Goal: Task Accomplishment & Management: Manage account settings

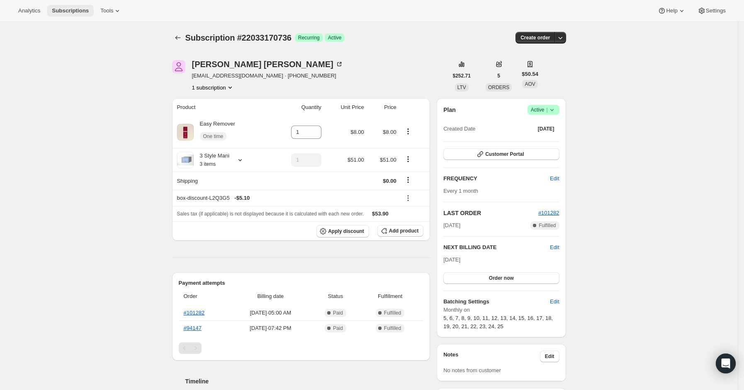
click at [58, 7] on button "Subscriptions" at bounding box center [70, 11] width 47 height 12
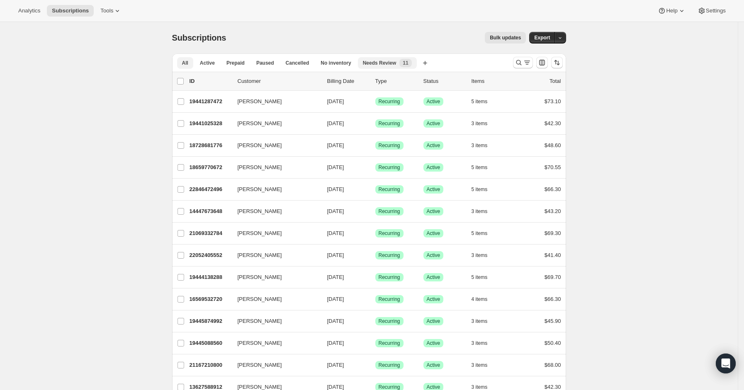
click at [386, 62] on span "Needs Review" at bounding box center [380, 63] width 34 height 7
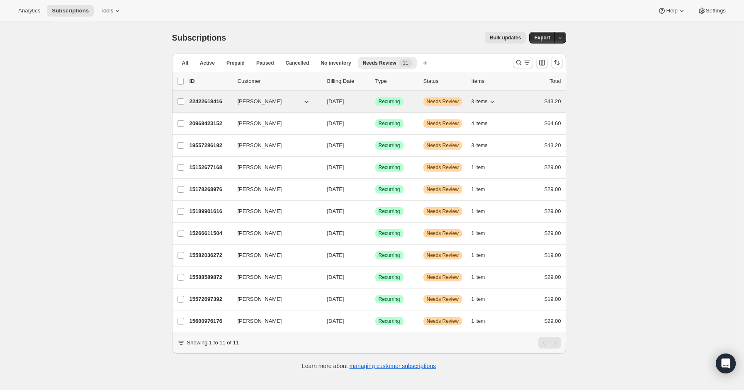
click at [209, 104] on p "22422618416" at bounding box center [209, 101] width 41 height 8
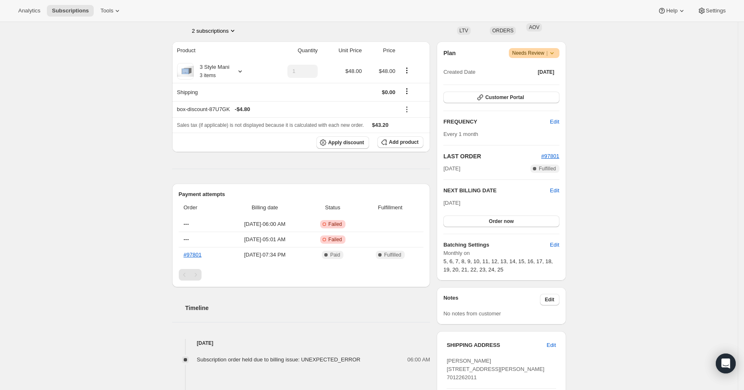
scroll to position [110, 0]
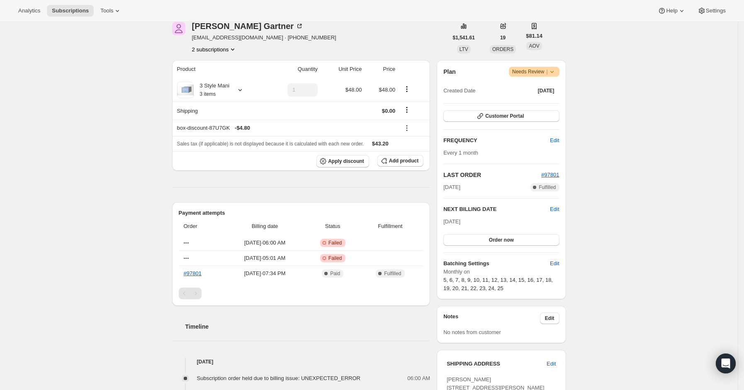
click at [549, 75] on span "Needs Review |" at bounding box center [534, 72] width 44 height 8
click at [612, 85] on div "Subscription #22422618416. This page is ready Subscription #22422618416 Success…" at bounding box center [369, 248] width 738 height 672
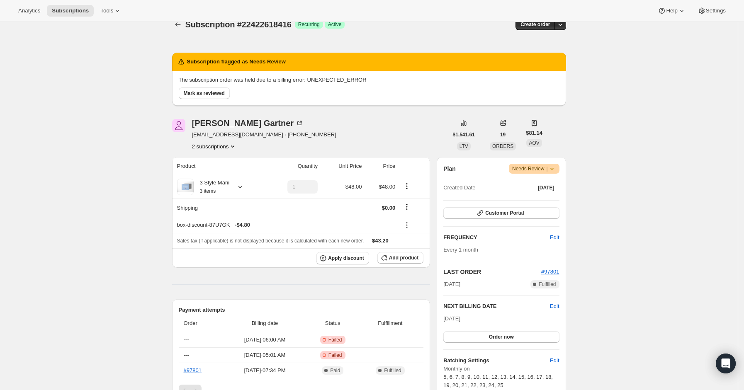
scroll to position [0, 0]
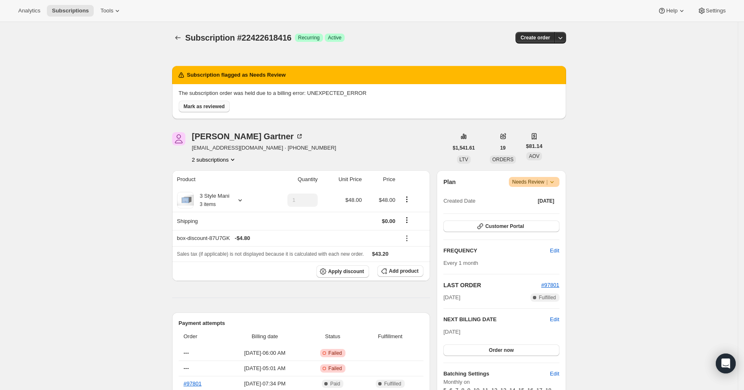
click at [212, 104] on span "Mark as reviewed" at bounding box center [204, 106] width 41 height 7
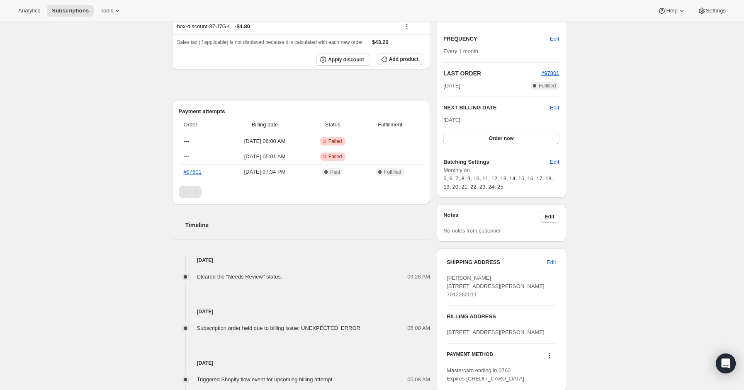
scroll to position [110, 0]
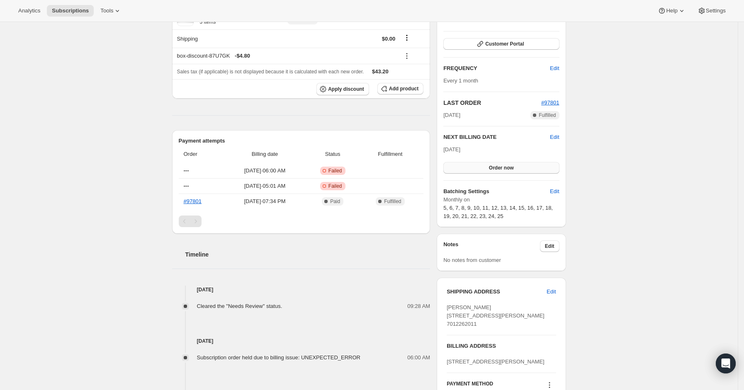
click at [493, 171] on span "Order now" at bounding box center [501, 168] width 25 height 7
click at [493, 171] on span "Click to confirm" at bounding box center [501, 168] width 38 height 7
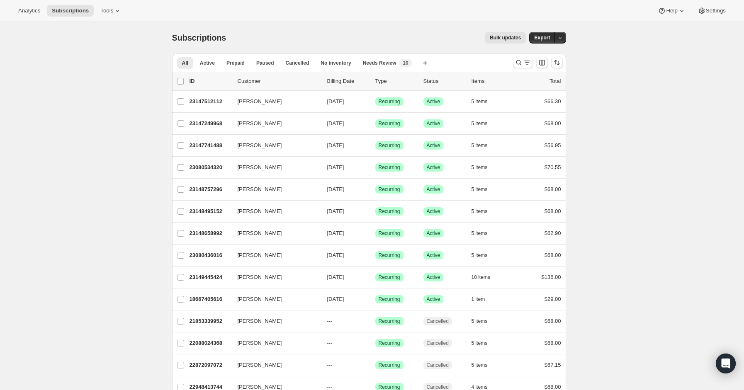
click at [351, 80] on p "Billing Date" at bounding box center [347, 81] width 41 height 8
click at [344, 77] on p "Billing Date" at bounding box center [347, 81] width 41 height 8
click at [561, 63] on icon "Sort the results" at bounding box center [557, 62] width 8 height 8
click at [526, 161] on button "Oldest first" at bounding box center [534, 156] width 56 height 12
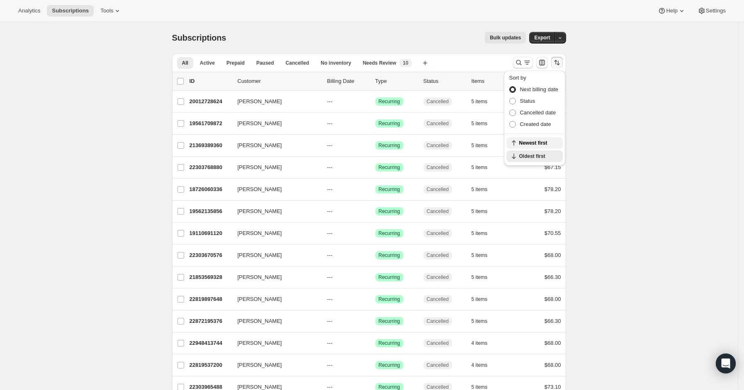
click at [526, 140] on span "Newest first" at bounding box center [538, 143] width 39 height 7
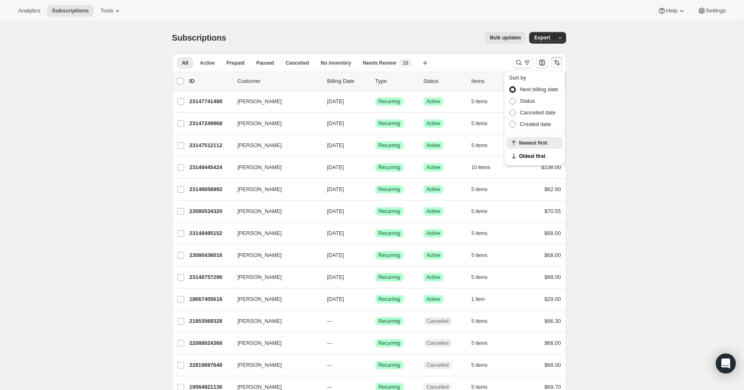
click at [69, 10] on span "Subscriptions" at bounding box center [70, 10] width 37 height 7
click at [29, 12] on span "Analytics" at bounding box center [29, 10] width 22 height 7
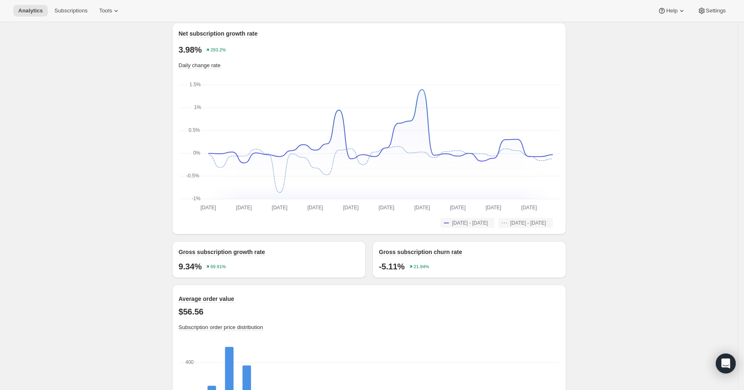
scroll to position [248, 0]
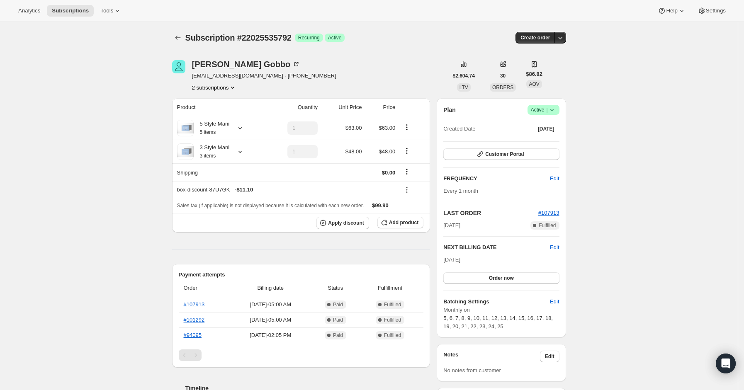
drag, startPoint x: 654, startPoint y: 234, endPoint x: 635, endPoint y: 223, distance: 22.1
click at [654, 234] on div "Subscription #22025535792. This page is ready Subscription #22025535792 Success…" at bounding box center [369, 381] width 738 height 718
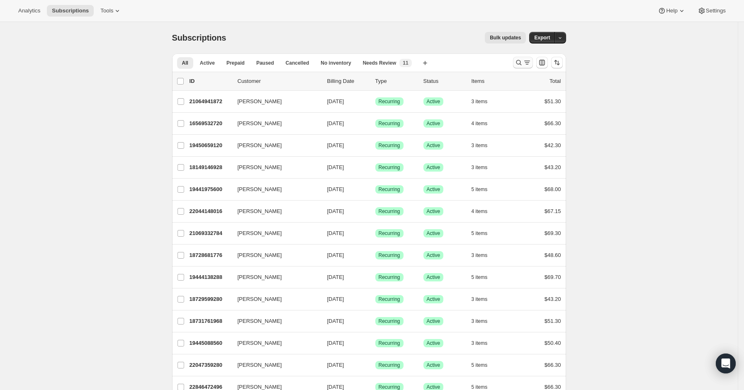
click at [522, 67] on button "Search and filter results" at bounding box center [523, 63] width 20 height 12
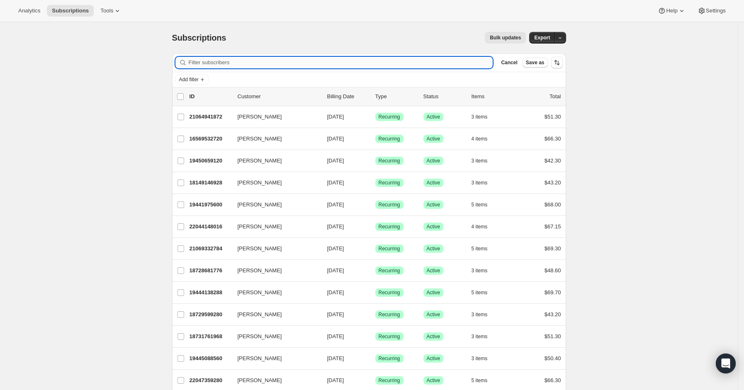
paste input "typeonegative05@yahoo.com"
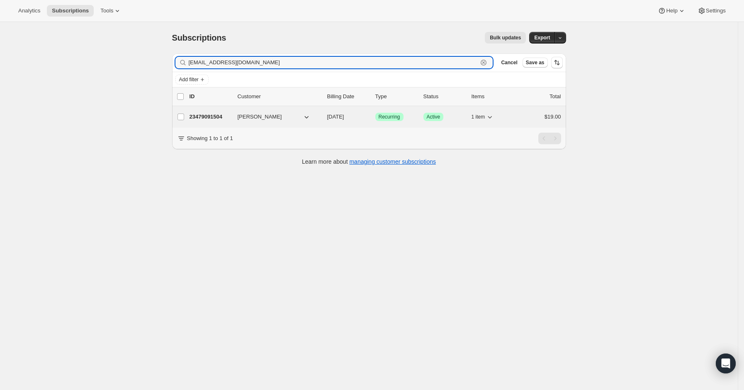
type input "typeonegative05@yahoo.com"
click at [208, 113] on p "23479091504" at bounding box center [209, 117] width 41 height 8
